Goal: Entertainment & Leisure: Browse casually

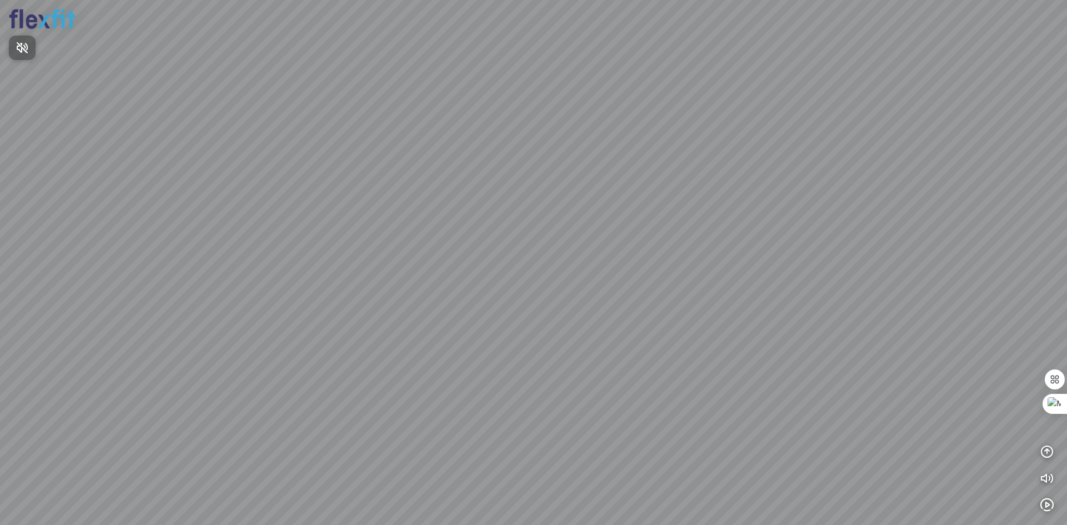
drag, startPoint x: 622, startPoint y: 187, endPoint x: 237, endPoint y: 136, distance: 388.5
click at [248, 136] on div at bounding box center [533, 262] width 1067 height 525
drag, startPoint x: 517, startPoint y: 263, endPoint x: 139, endPoint y: 262, distance: 377.3
click at [139, 262] on div at bounding box center [533, 262] width 1067 height 525
drag, startPoint x: 424, startPoint y: 272, endPoint x: 228, endPoint y: 242, distance: 197.8
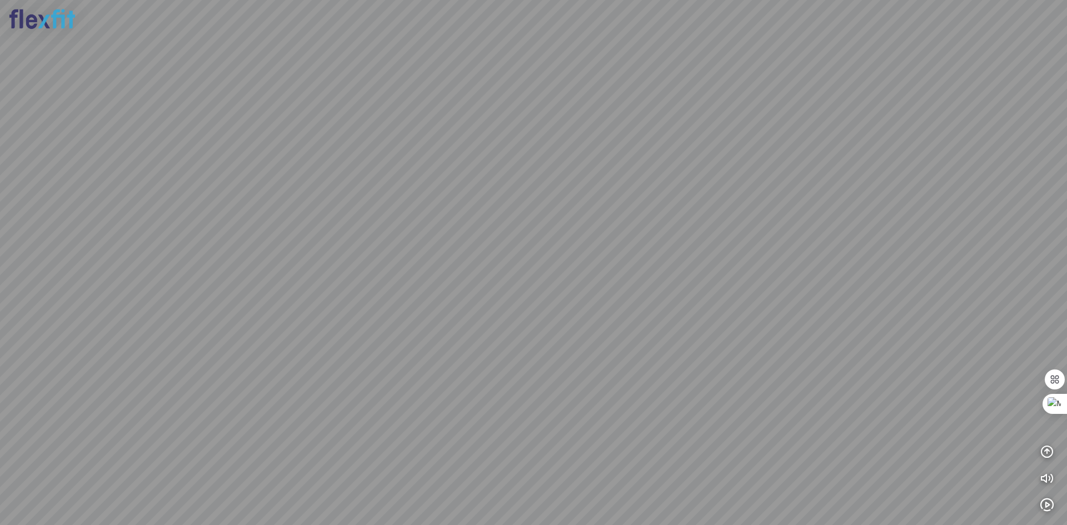
click at [236, 244] on div at bounding box center [533, 262] width 1067 height 525
drag, startPoint x: 442, startPoint y: 231, endPoint x: 248, endPoint y: 202, distance: 196.1
click at [173, 196] on div at bounding box center [533, 262] width 1067 height 525
drag, startPoint x: 487, startPoint y: 208, endPoint x: 442, endPoint y: 415, distance: 211.0
click at [442, 415] on div at bounding box center [533, 262] width 1067 height 525
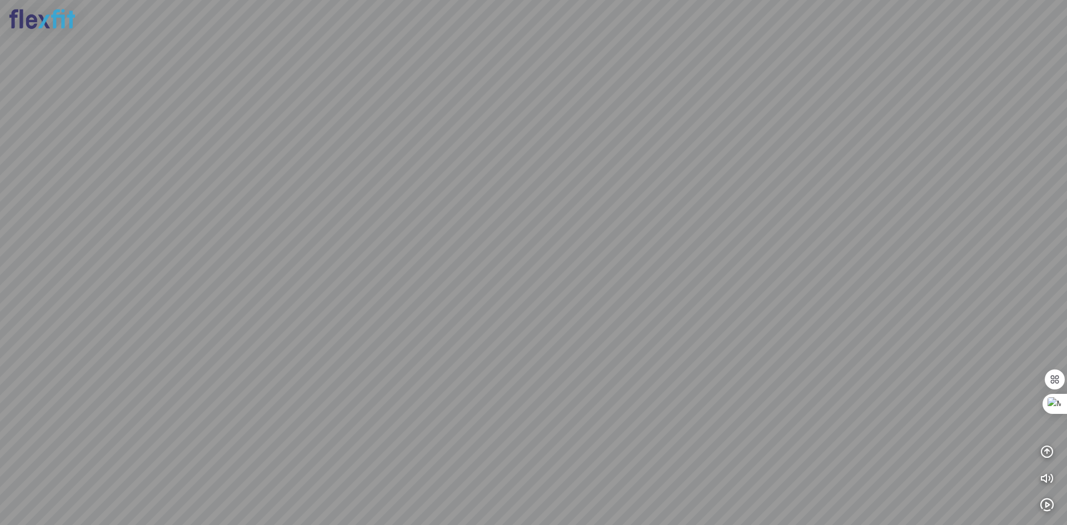
drag, startPoint x: 444, startPoint y: 242, endPoint x: 355, endPoint y: 218, distance: 92.8
click at [361, 227] on div at bounding box center [533, 262] width 1067 height 525
drag, startPoint x: 523, startPoint y: 238, endPoint x: 719, endPoint y: 343, distance: 221.5
click at [721, 342] on div at bounding box center [533, 262] width 1067 height 525
drag, startPoint x: 706, startPoint y: 340, endPoint x: 208, endPoint y: 408, distance: 503.2
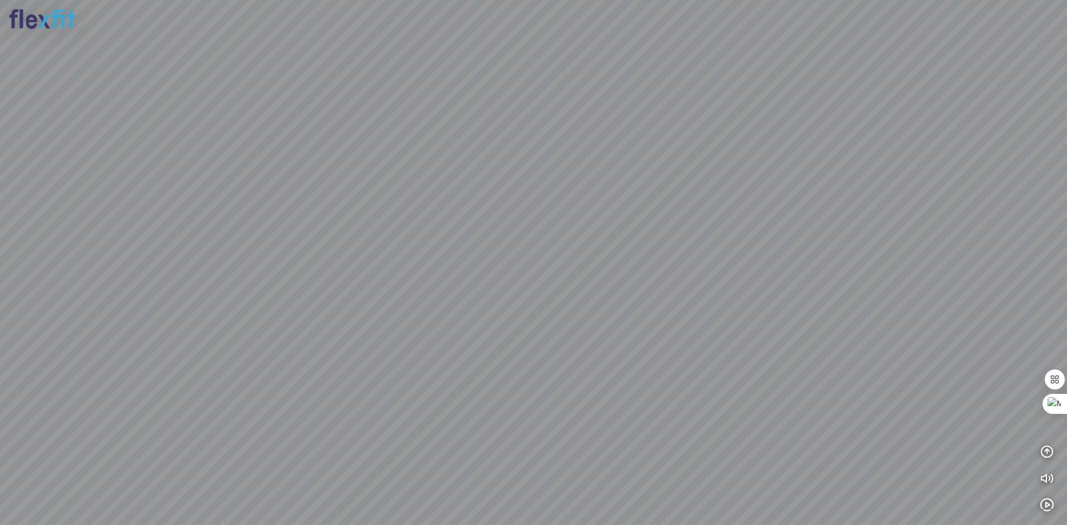
click at [237, 416] on div at bounding box center [533, 262] width 1067 height 525
drag, startPoint x: 520, startPoint y: 379, endPoint x: 163, endPoint y: 372, distance: 356.8
click at [152, 385] on div at bounding box center [533, 262] width 1067 height 525
drag, startPoint x: 289, startPoint y: 391, endPoint x: 0, endPoint y: 276, distance: 311.2
click at [0, 276] on div at bounding box center [533, 262] width 1067 height 525
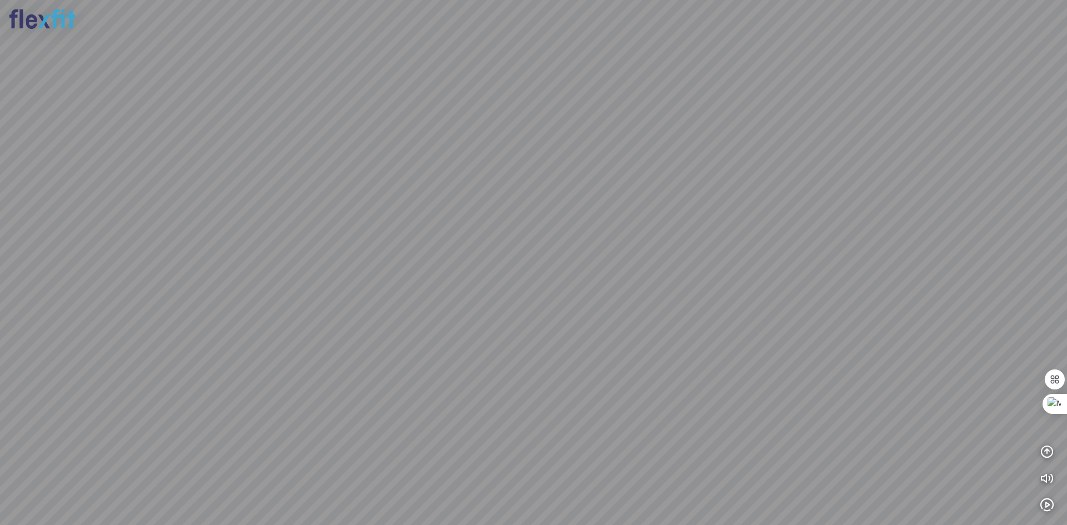
drag, startPoint x: 432, startPoint y: 290, endPoint x: 0, endPoint y: 252, distance: 434.0
click at [0, 252] on div at bounding box center [533, 262] width 1067 height 525
drag, startPoint x: 403, startPoint y: 231, endPoint x: 36, endPoint y: 227, distance: 367.3
click at [36, 227] on div at bounding box center [533, 262] width 1067 height 525
drag, startPoint x: 249, startPoint y: 258, endPoint x: 156, endPoint y: 303, distance: 102.9
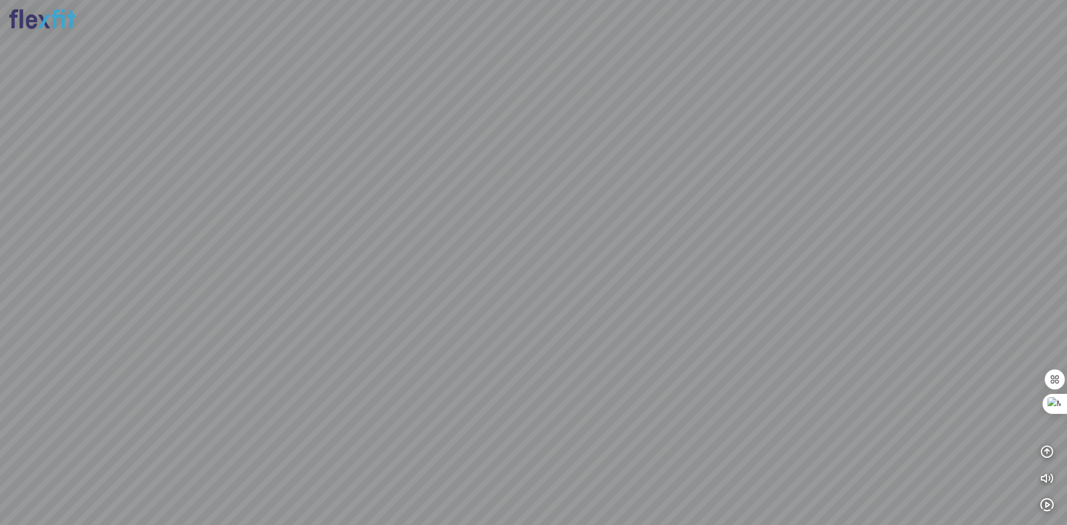
click at [157, 303] on div at bounding box center [533, 262] width 1067 height 525
drag, startPoint x: 210, startPoint y: 403, endPoint x: 127, endPoint y: 349, distance: 99.6
click at [210, 410] on div at bounding box center [533, 262] width 1067 height 525
drag, startPoint x: 535, startPoint y: 255, endPoint x: 534, endPoint y: 345, distance: 90.0
click at [534, 345] on div at bounding box center [533, 262] width 1067 height 525
